Goal: Information Seeking & Learning: Learn about a topic

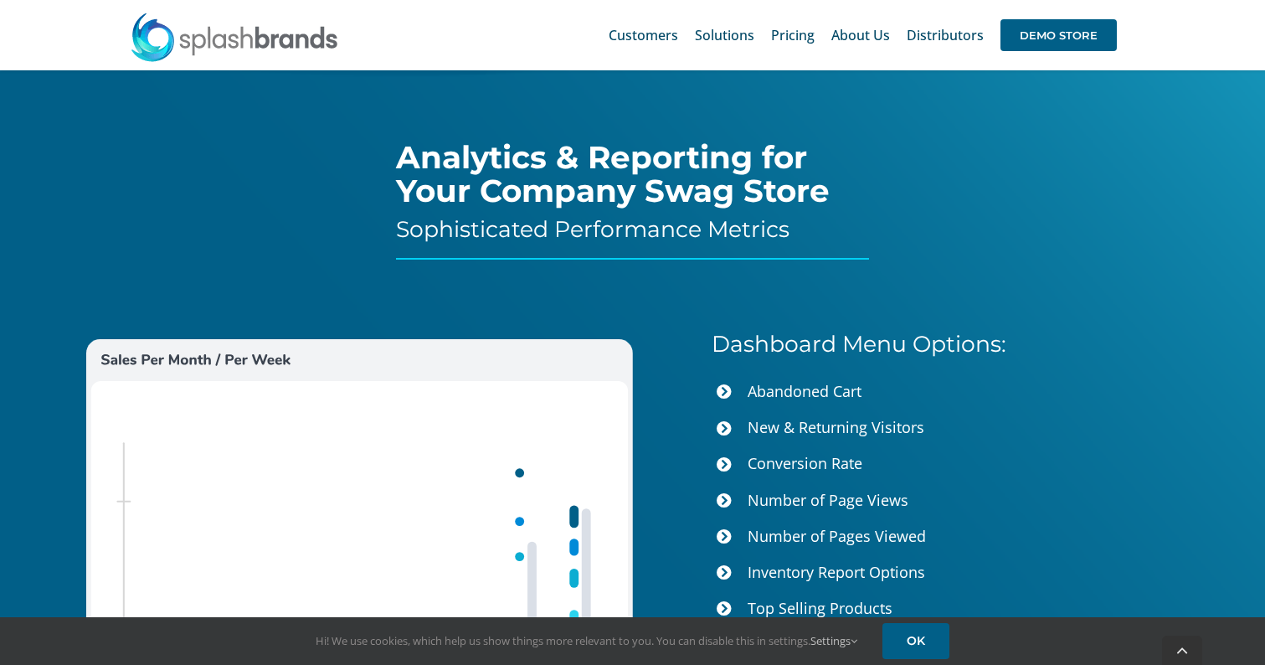
scroll to position [6250, 0]
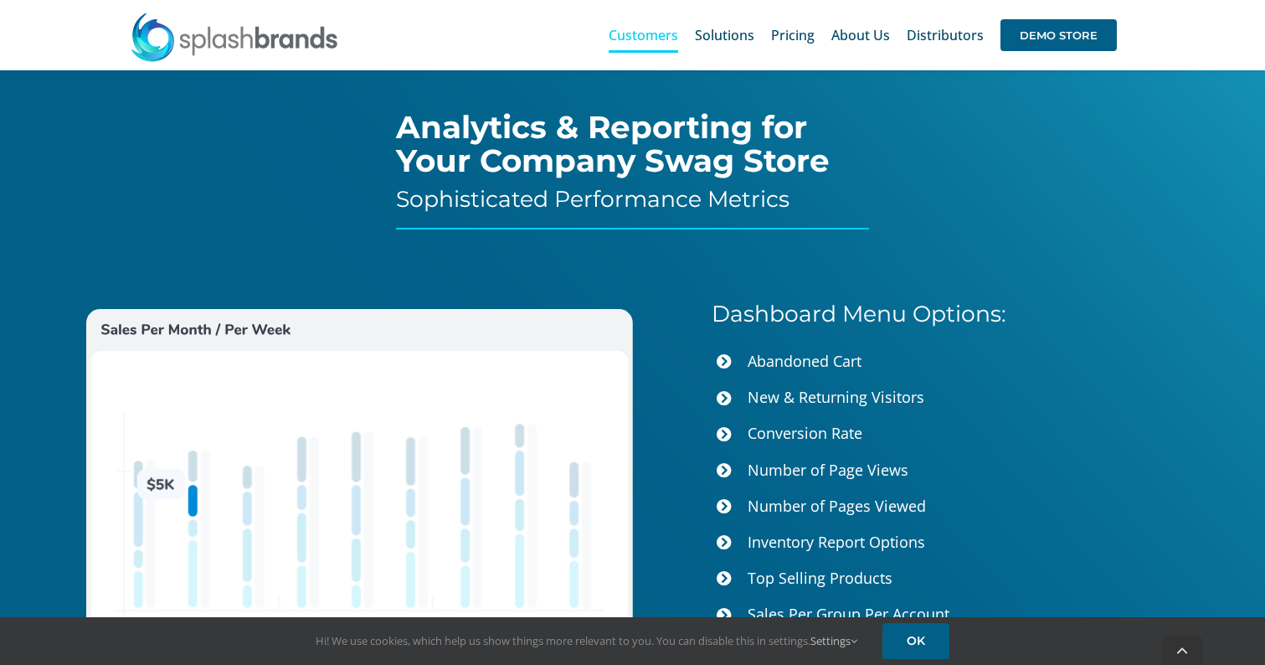
click at [636, 36] on span "Customers" at bounding box center [644, 34] width 70 height 13
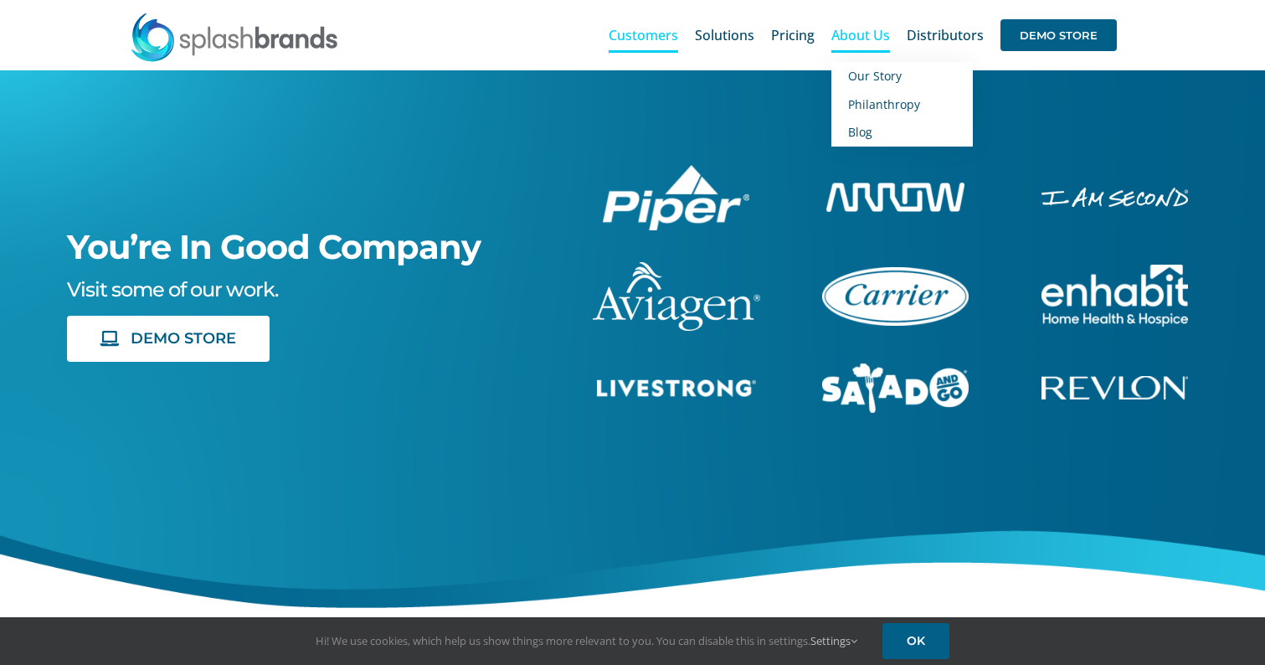
click at [879, 28] on span "About Us" at bounding box center [861, 34] width 59 height 13
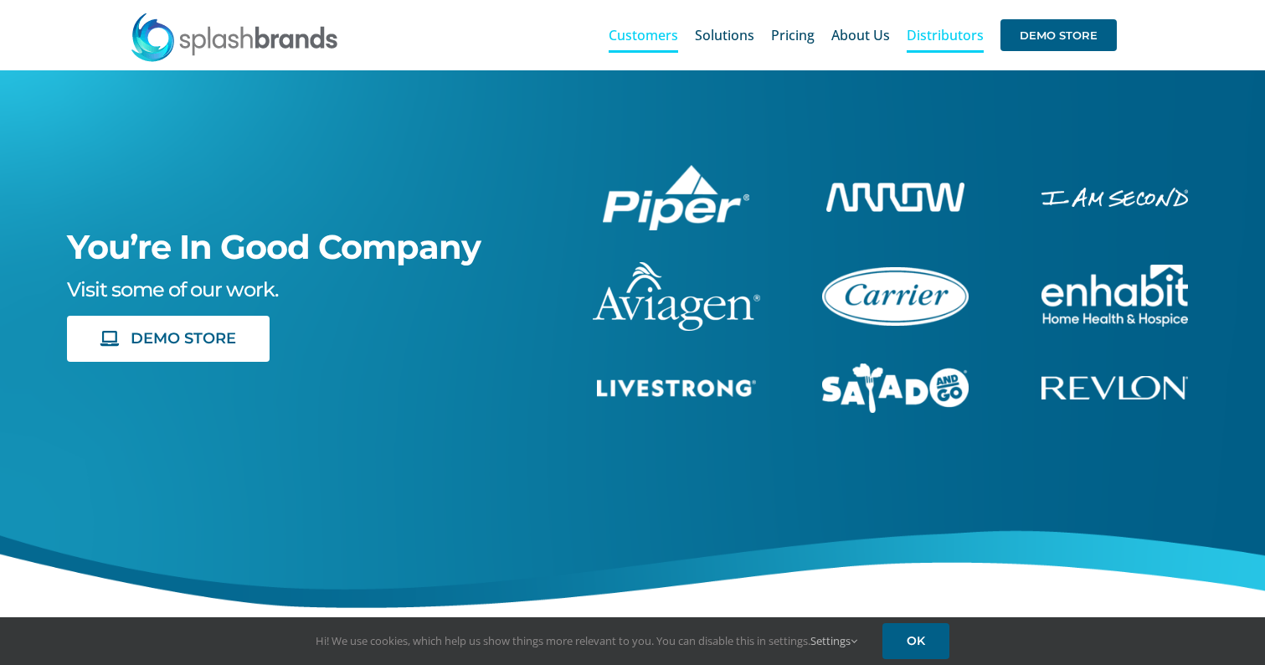
click at [935, 38] on span "Distributors" at bounding box center [945, 34] width 77 height 13
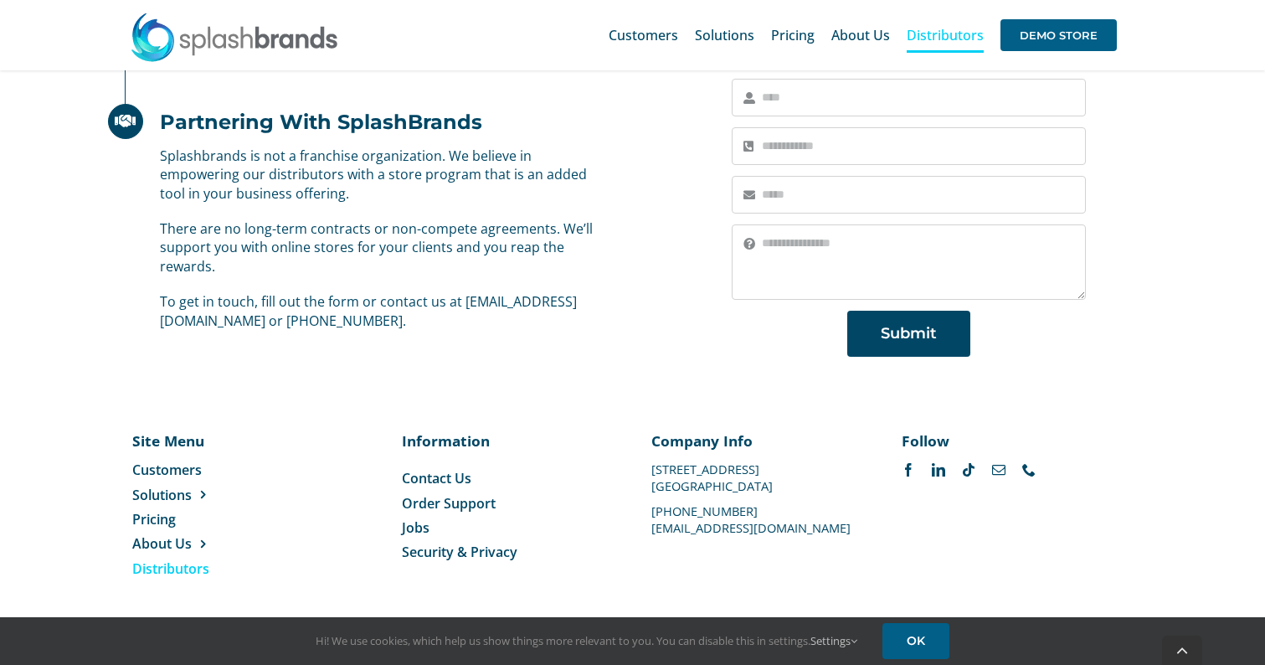
scroll to position [1192, 0]
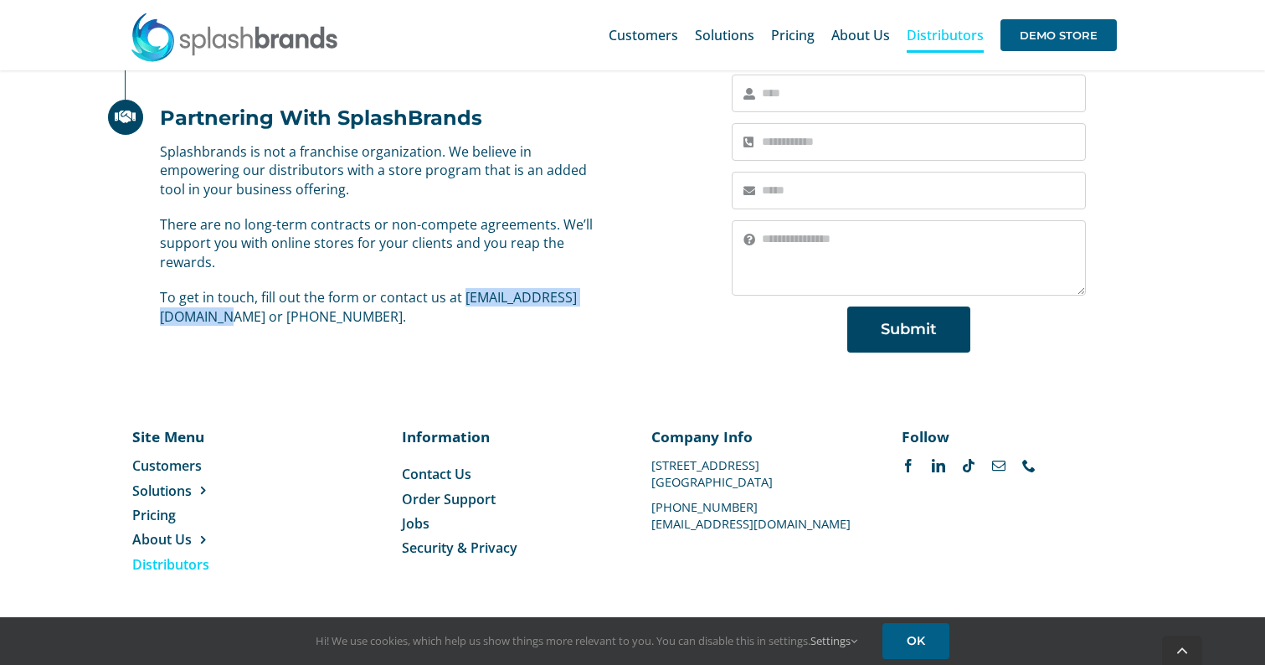
drag, startPoint x: 335, startPoint y: 320, endPoint x: 154, endPoint y: 319, distance: 180.9
click at [154, 319] on div "Splashbrands is not a franchise organization. We believe in empowering our dist…" at bounding box center [356, 233] width 497 height 183
copy p "[EMAIL_ADDRESS][DOMAIN_NAME]"
click at [732, 107] on span "New Hire Kits" at bounding box center [750, 104] width 76 height 16
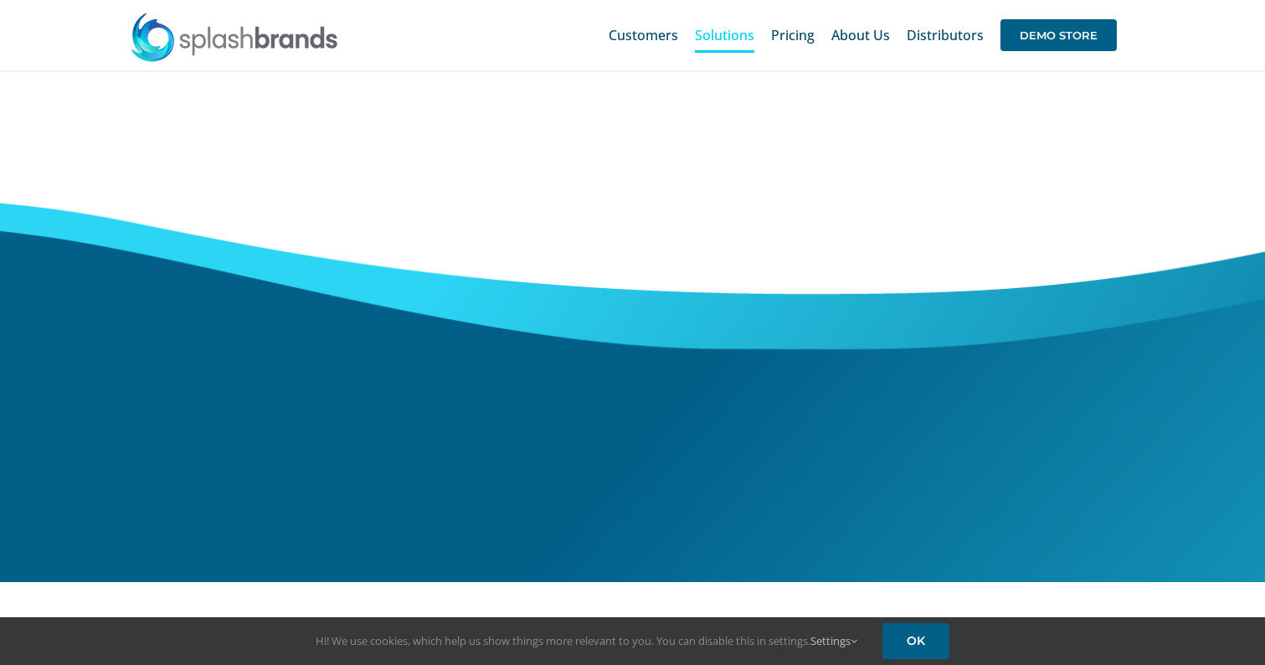
scroll to position [481, 0]
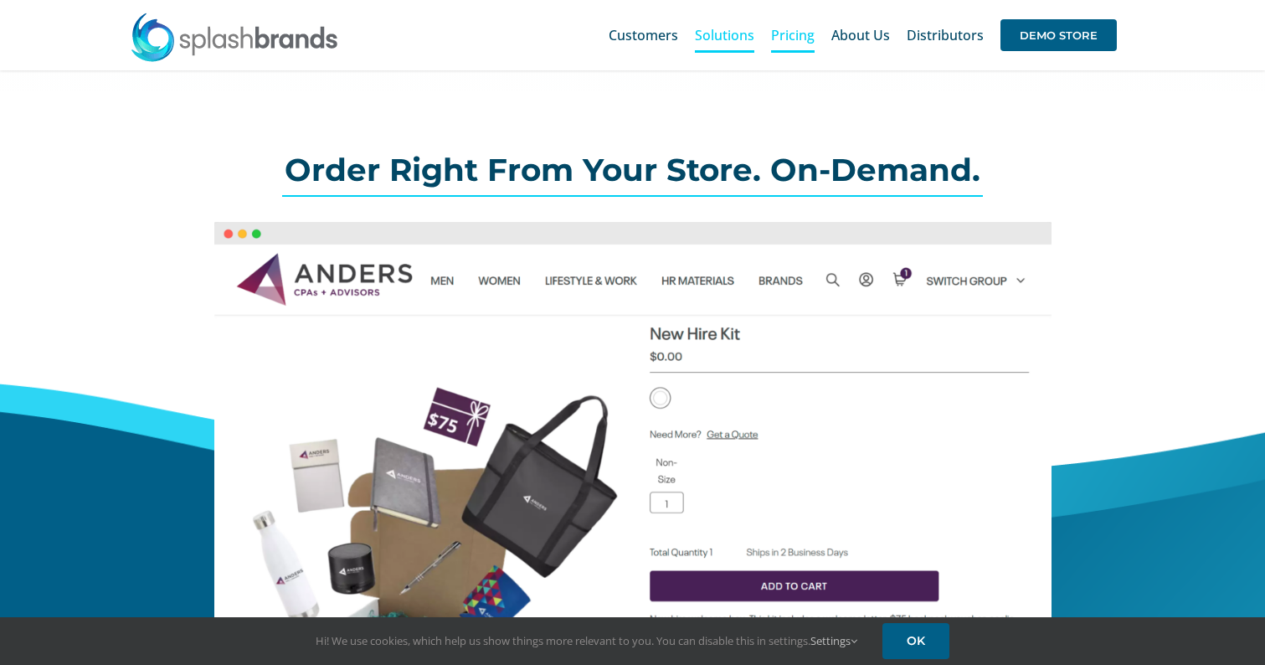
click at [797, 38] on span "Pricing" at bounding box center [793, 34] width 44 height 13
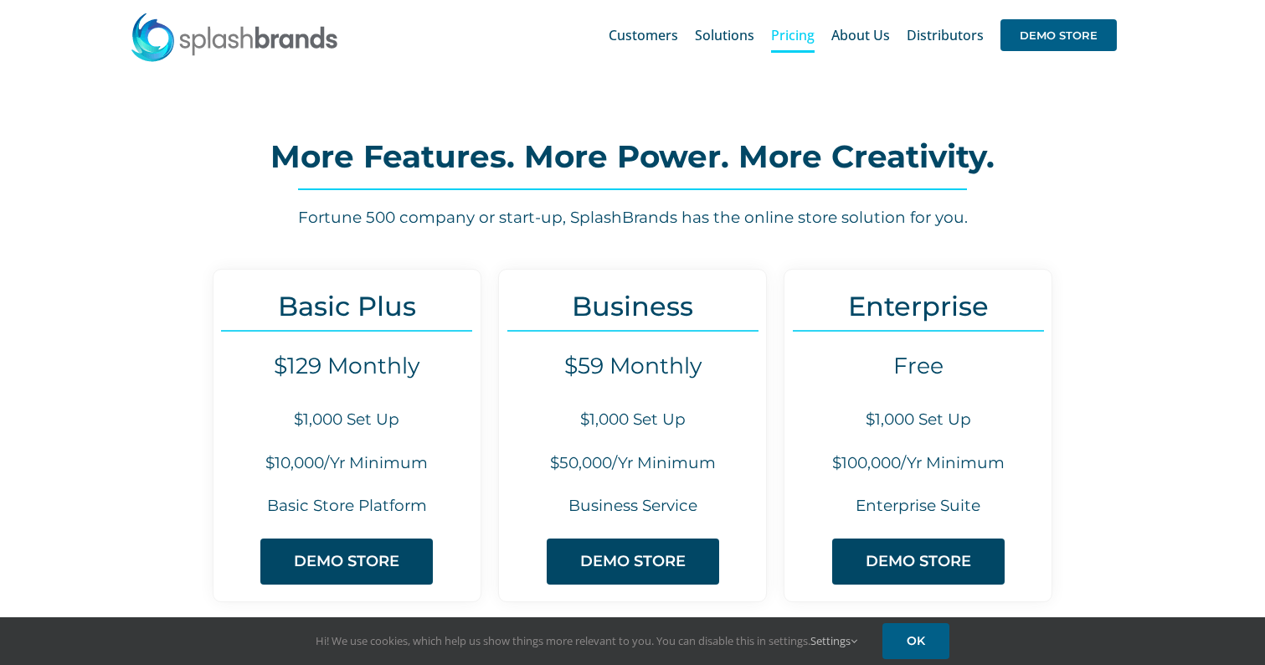
click at [281, 33] on img at bounding box center [234, 37] width 209 height 50
